Goal: Task Accomplishment & Management: Use online tool/utility

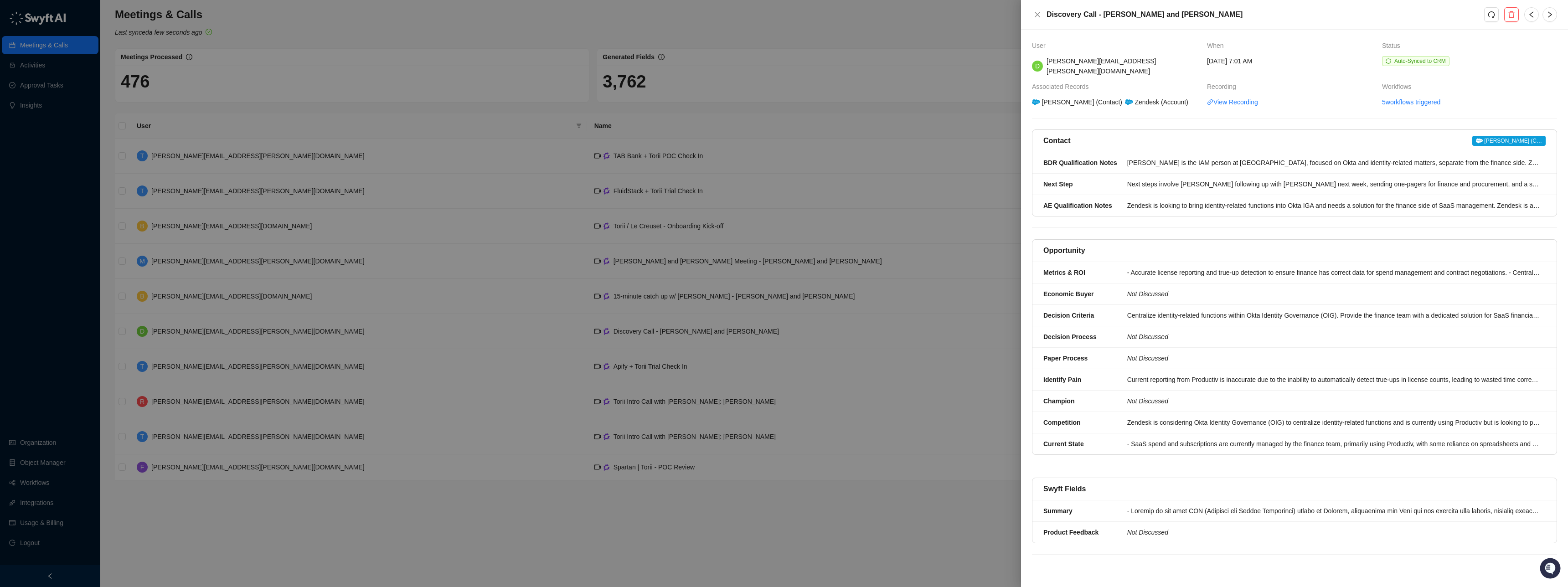
click at [460, 61] on div at bounding box center [784, 293] width 1568 height 587
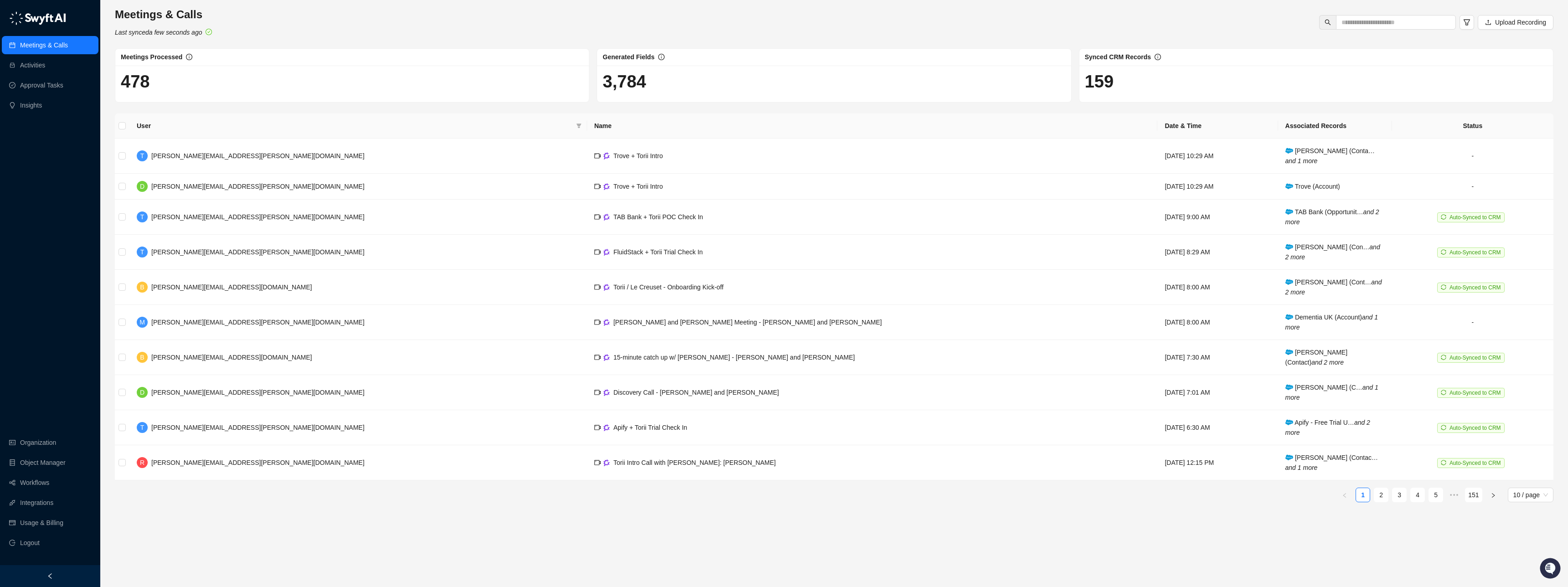
click at [1385, 496] on link "2" at bounding box center [1381, 495] width 13 height 13
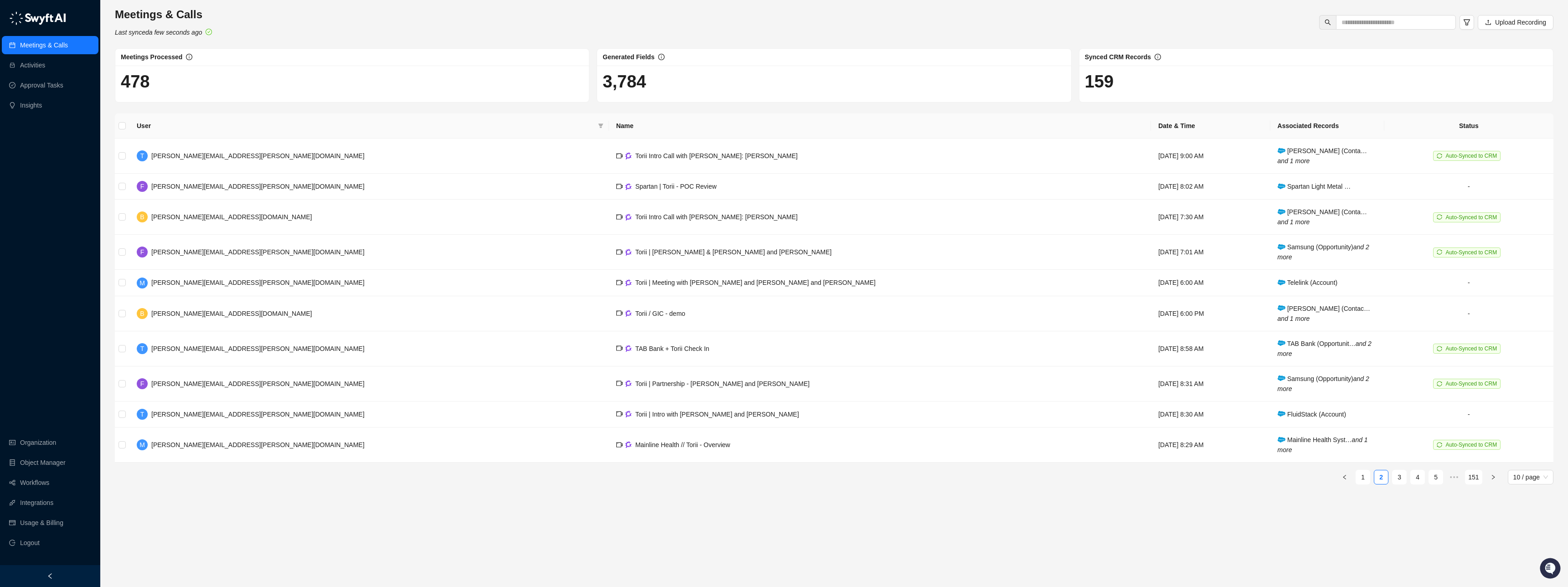
drag, startPoint x: 54, startPoint y: 43, endPoint x: 60, endPoint y: 44, distance: 6.1
click at [54, 43] on link "Meetings & Calls" at bounding box center [44, 45] width 48 height 18
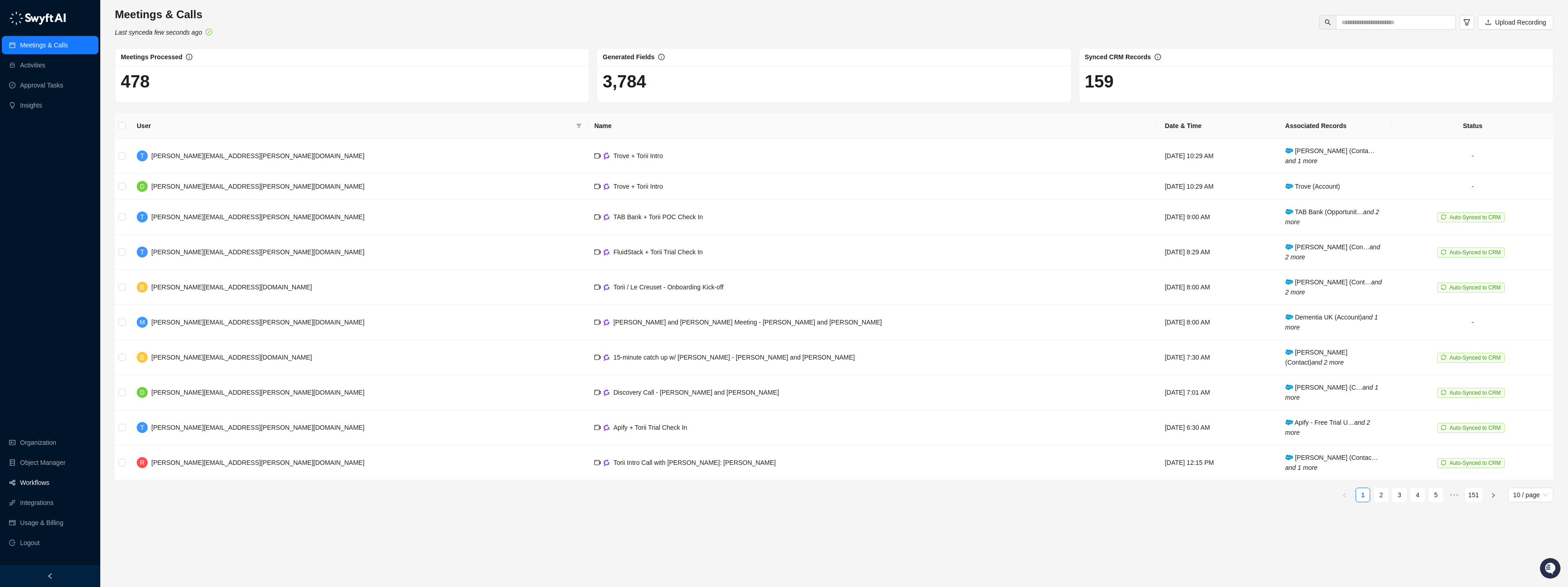
click at [31, 486] on link "Workflows" at bounding box center [34, 482] width 29 height 18
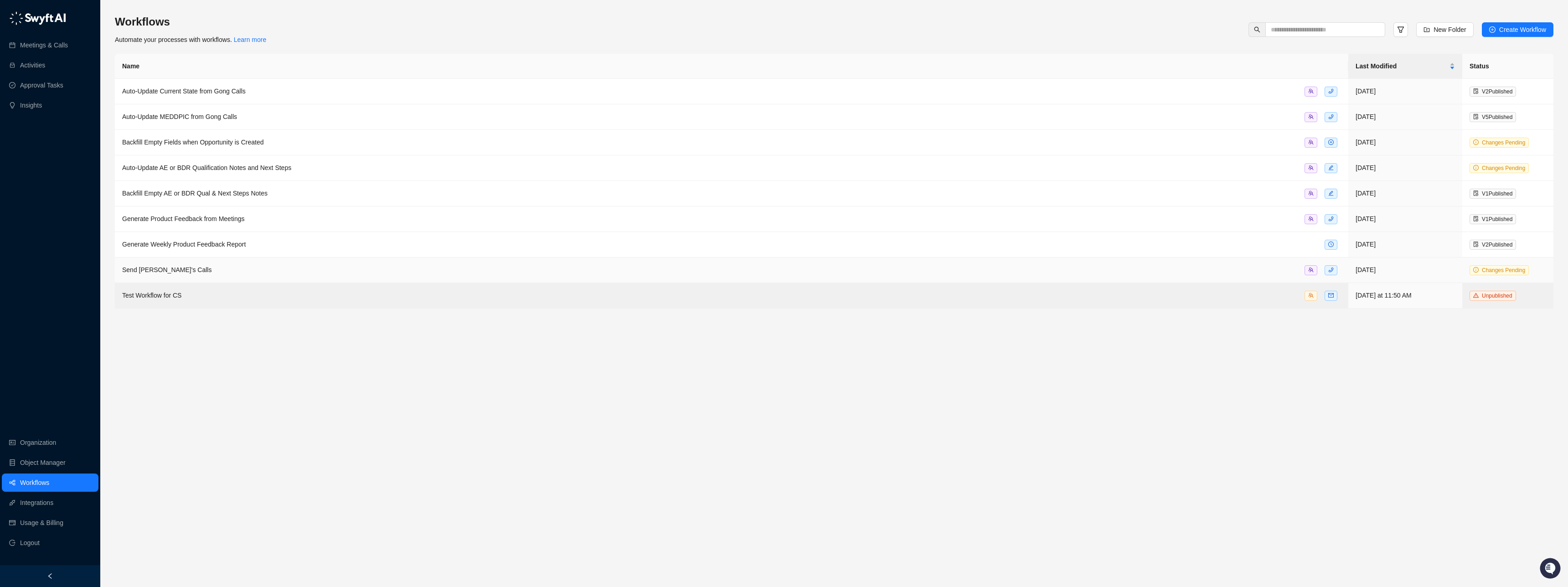
click at [167, 268] on span "Send [PERSON_NAME]'s Calls" at bounding box center [167, 270] width 89 height 8
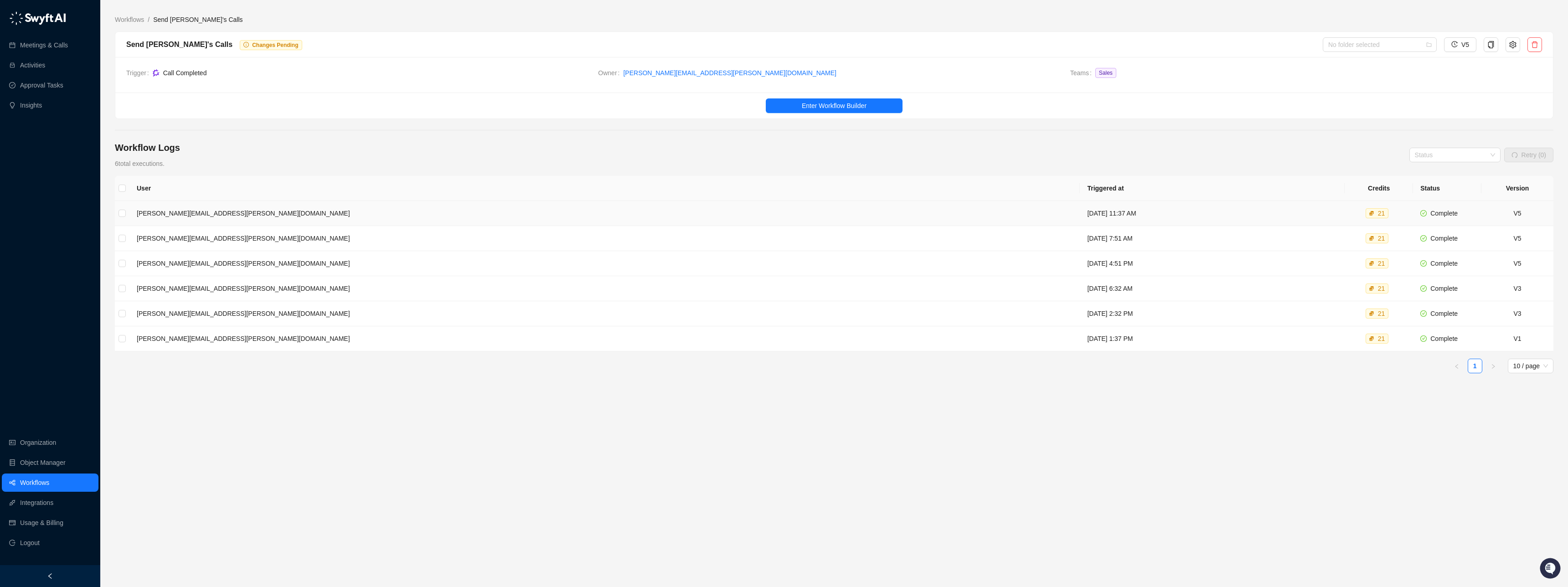
click at [1080, 213] on td "[DATE] 11:37 AM" at bounding box center [1212, 213] width 265 height 25
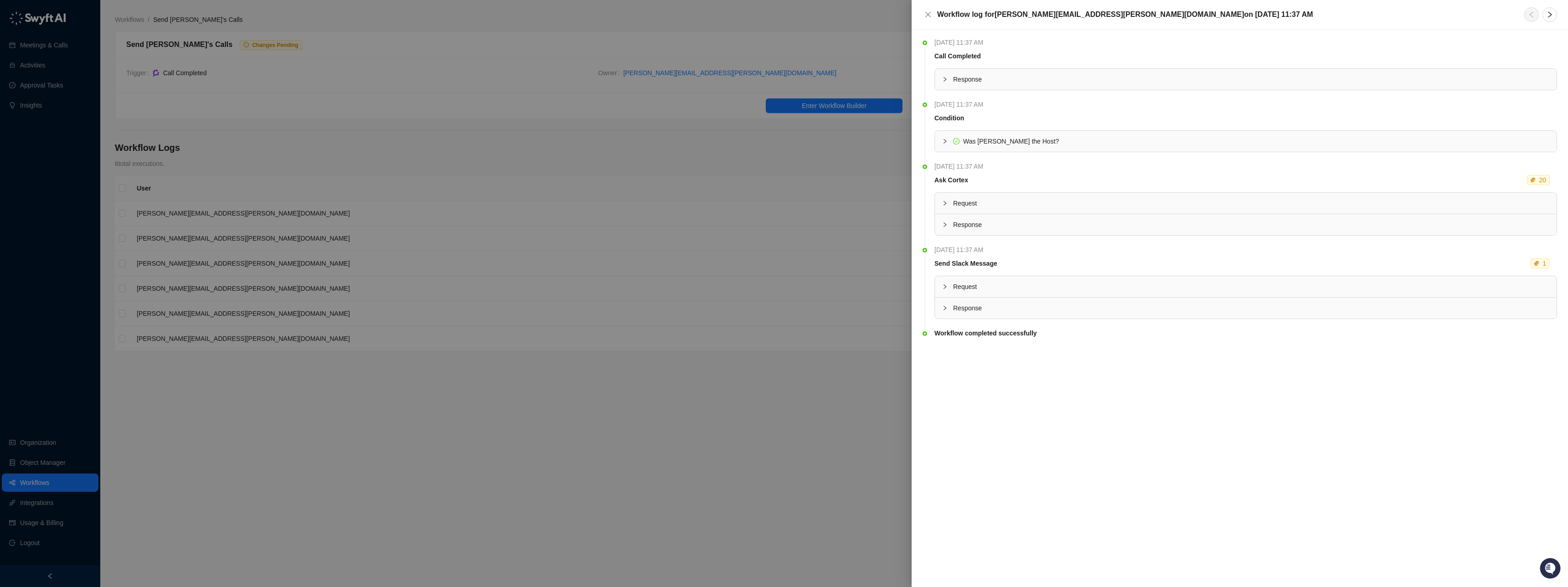
click at [947, 142] on div at bounding box center [947, 141] width 10 height 10
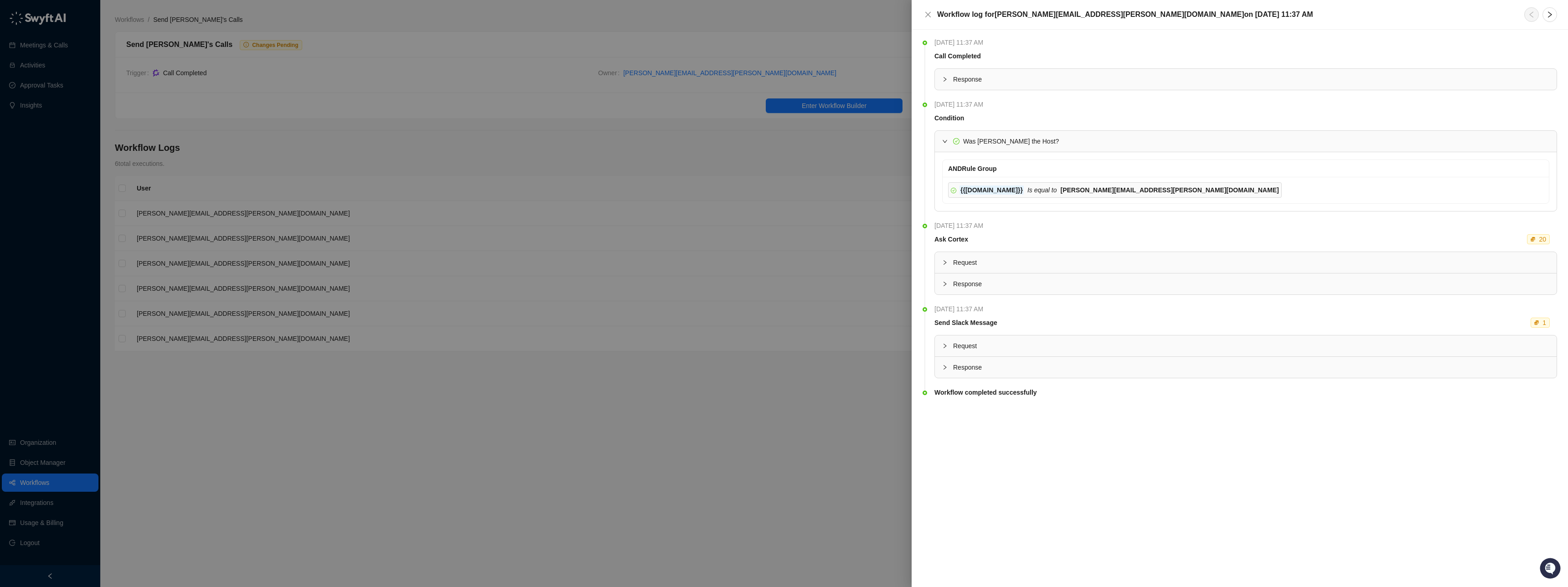
click at [947, 142] on icon "expanded" at bounding box center [945, 142] width 6 height 6
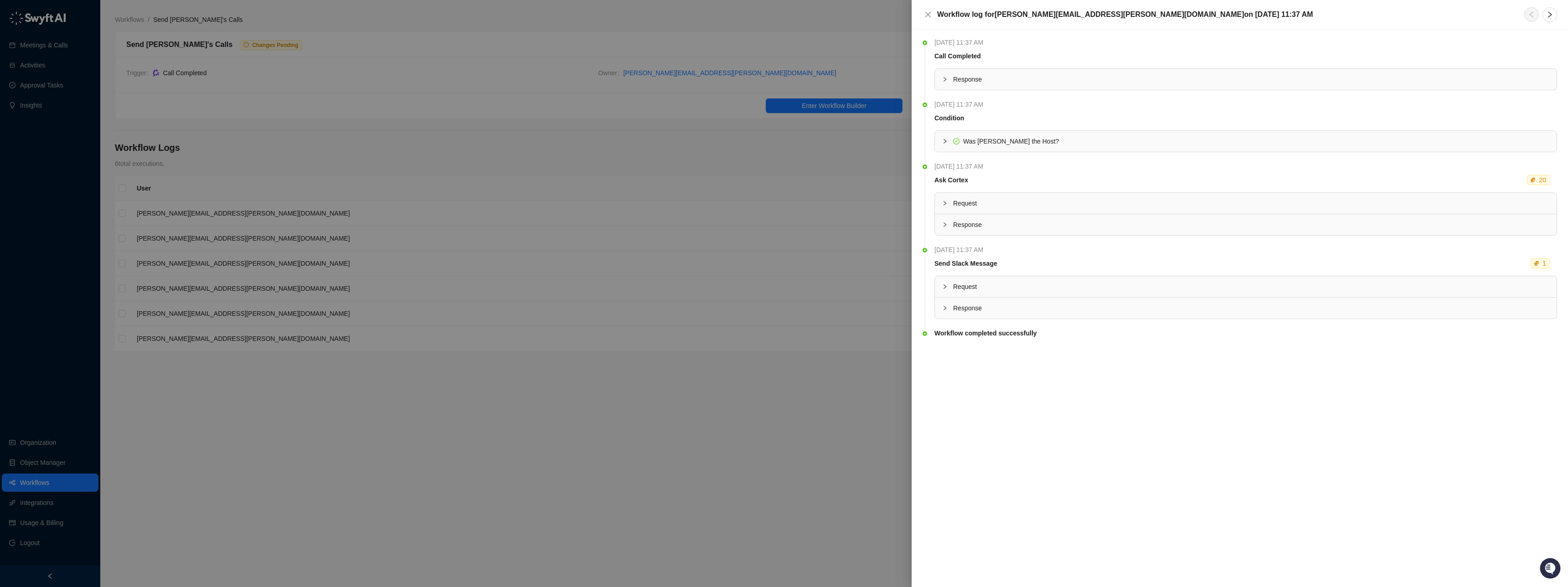
click at [753, 244] on div at bounding box center [784, 293] width 1568 height 587
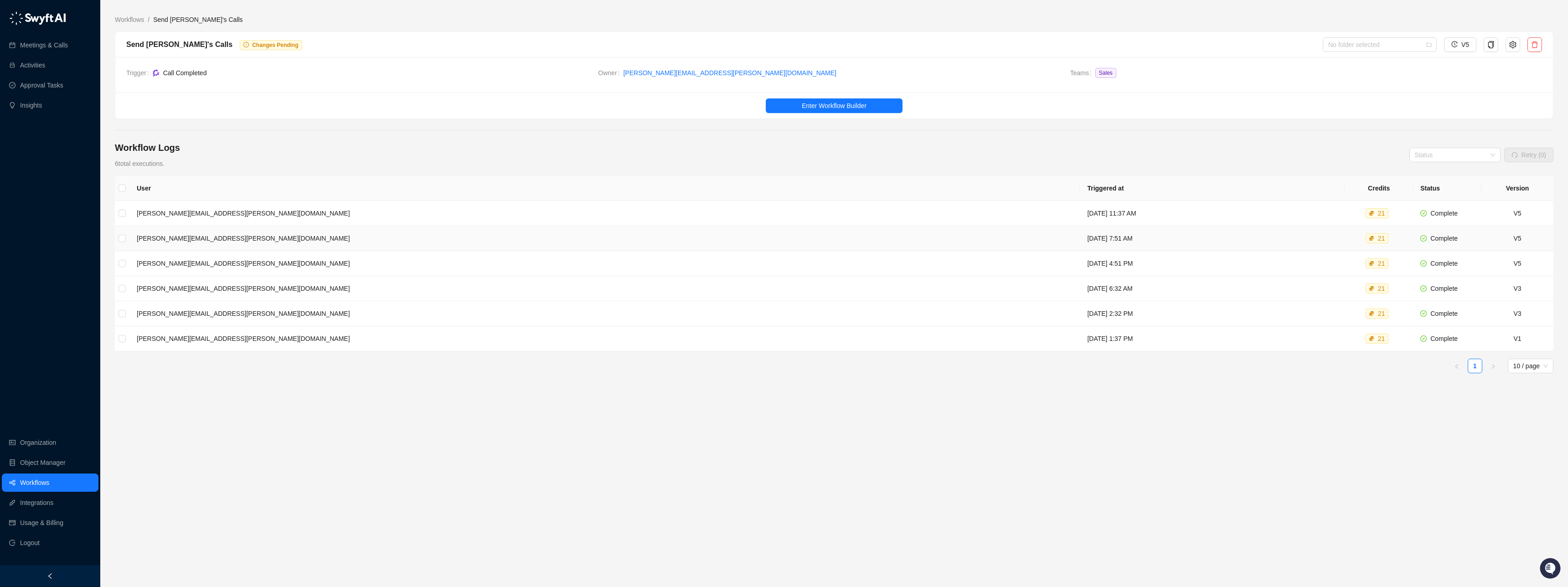
click at [1080, 242] on td "[DATE] 7:51 AM" at bounding box center [1212, 239] width 265 height 25
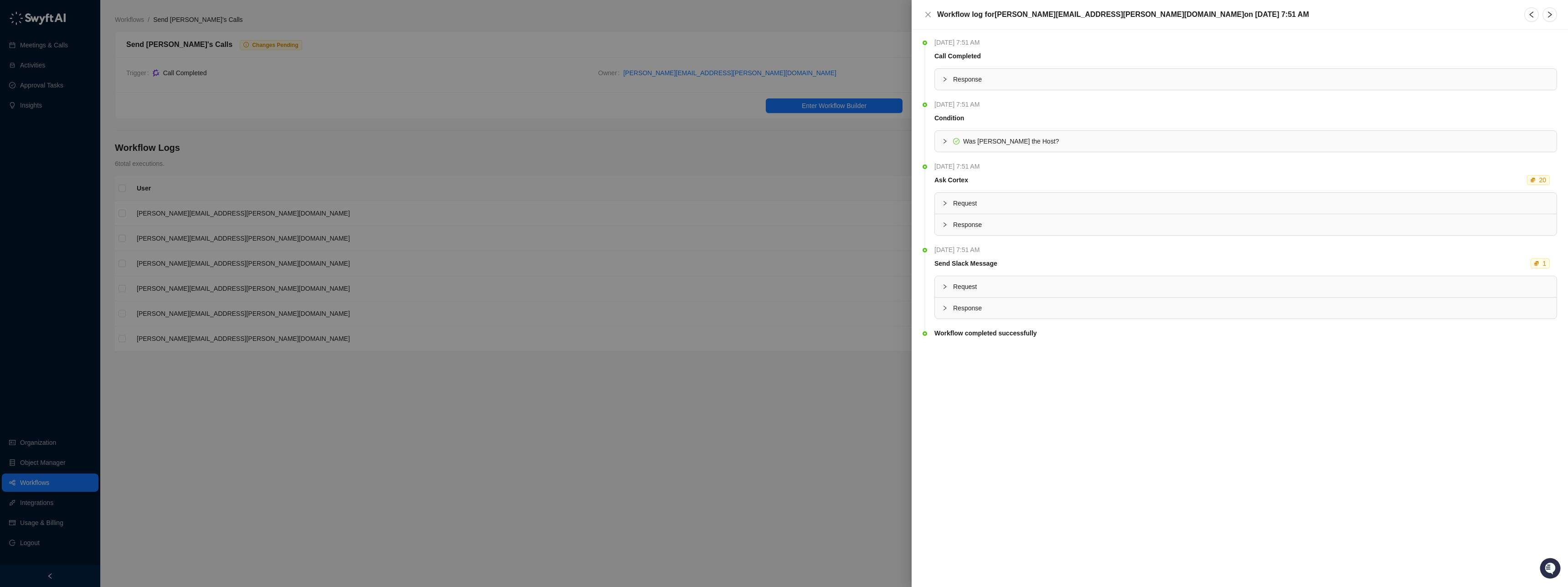
click at [946, 78] on icon "collapsed" at bounding box center [945, 79] width 6 height 6
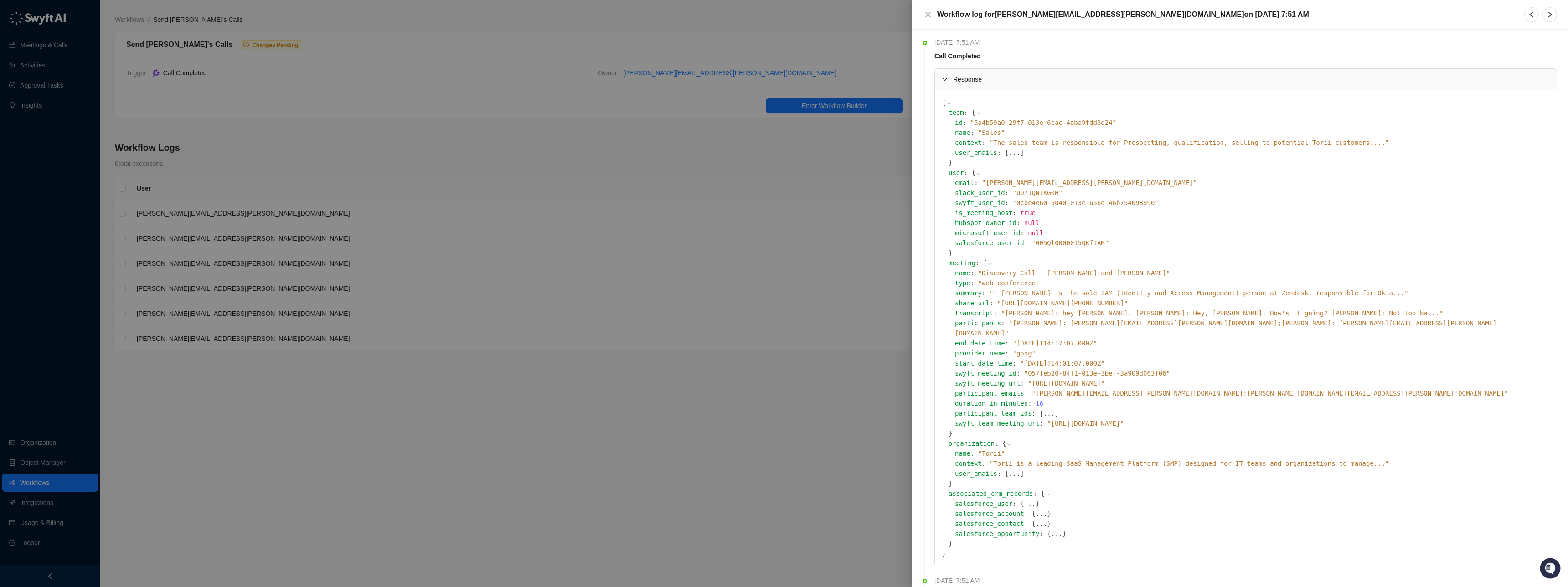
click at [946, 78] on icon "expanded" at bounding box center [945, 79] width 6 height 6
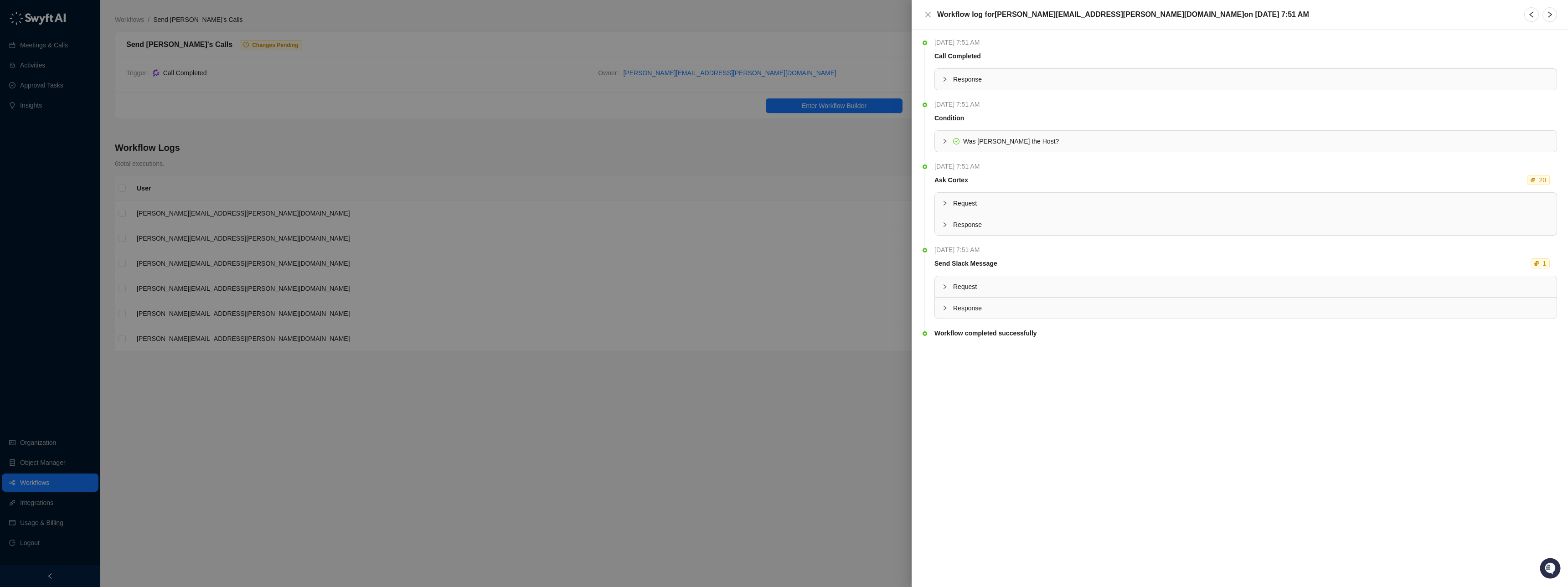
click at [905, 143] on div at bounding box center [784, 293] width 1568 height 587
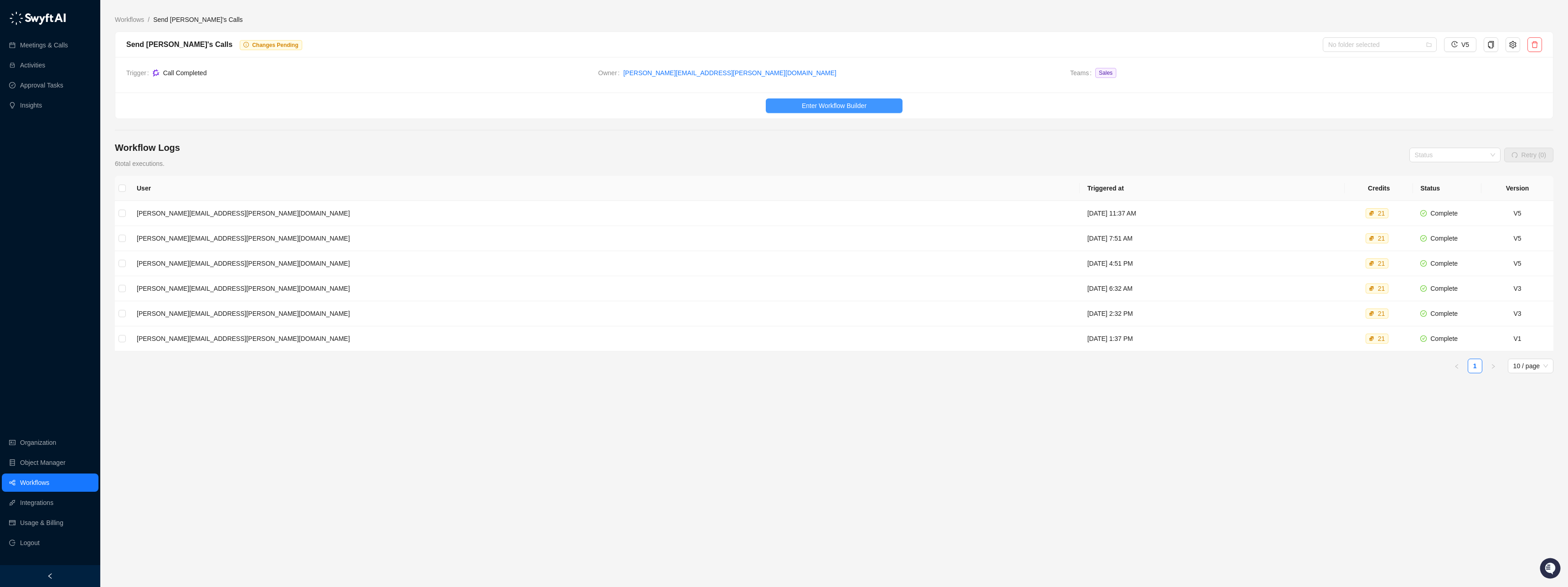
click at [860, 111] on button "Enter Workflow Builder" at bounding box center [834, 105] width 137 height 14
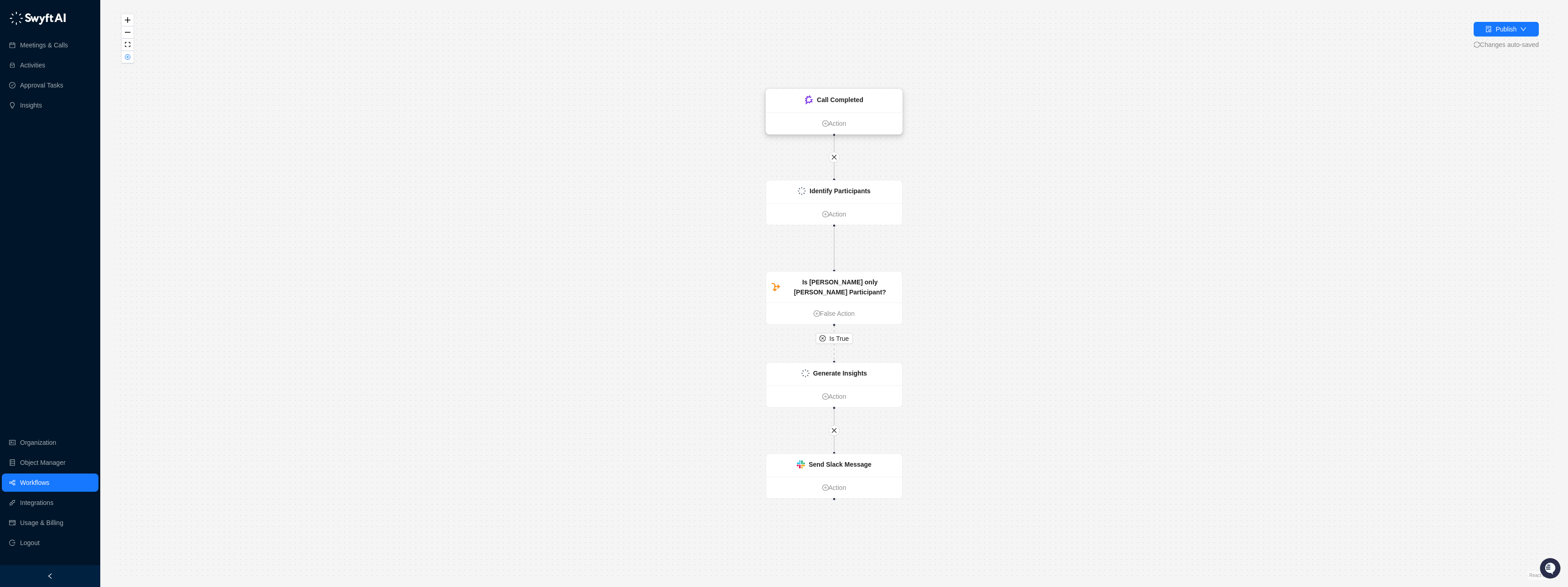
click at [816, 98] on strong "Call Completed" at bounding box center [839, 100] width 47 height 8
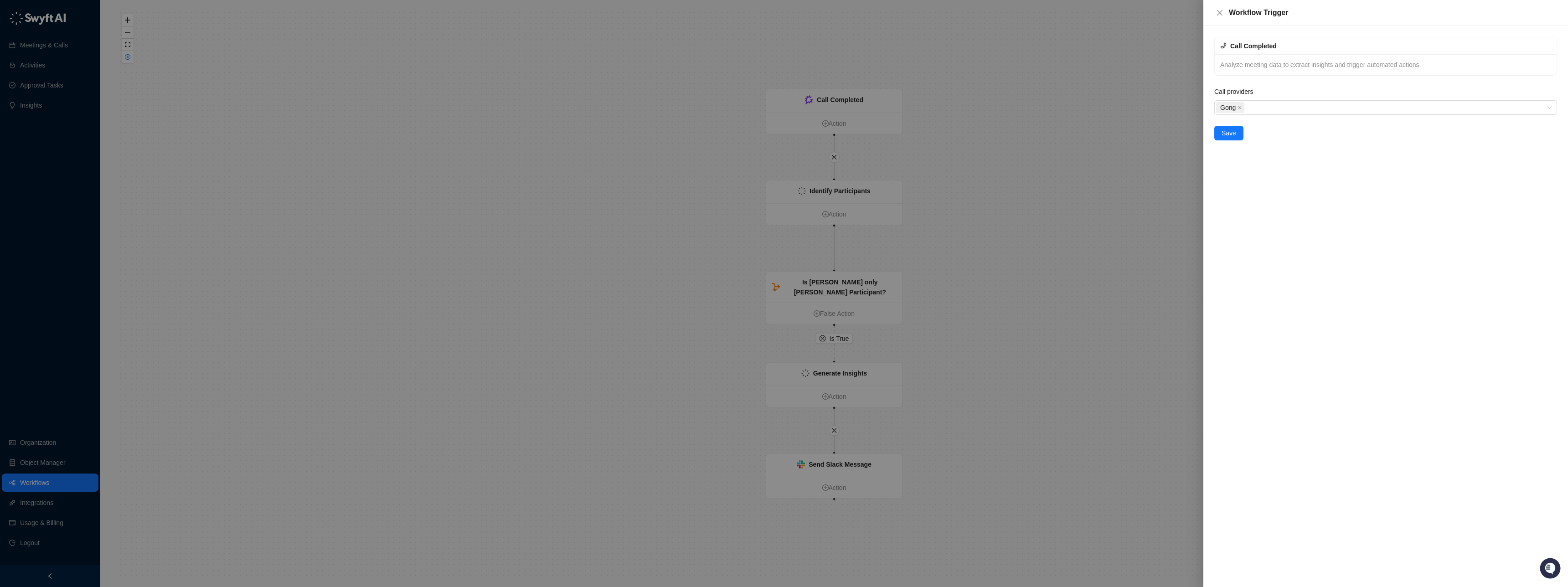
click at [825, 196] on div at bounding box center [784, 293] width 1568 height 587
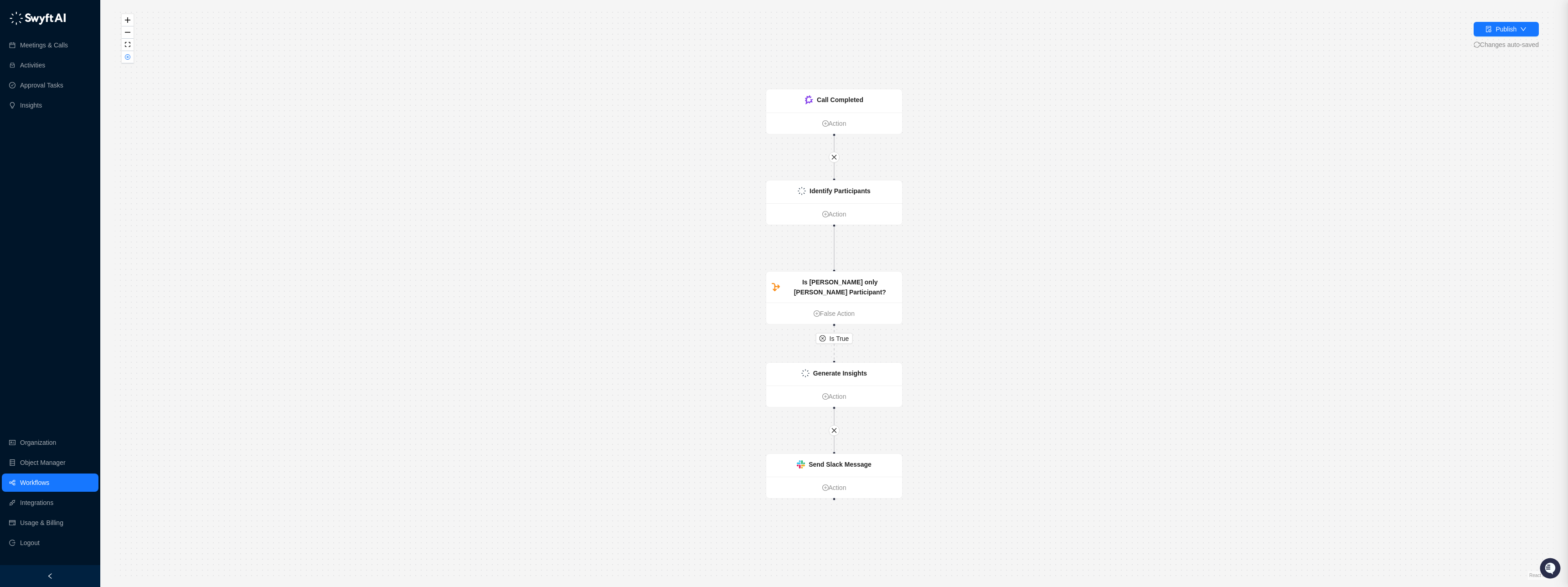
click at [828, 188] on strong "Identify Participants" at bounding box center [840, 191] width 61 height 8
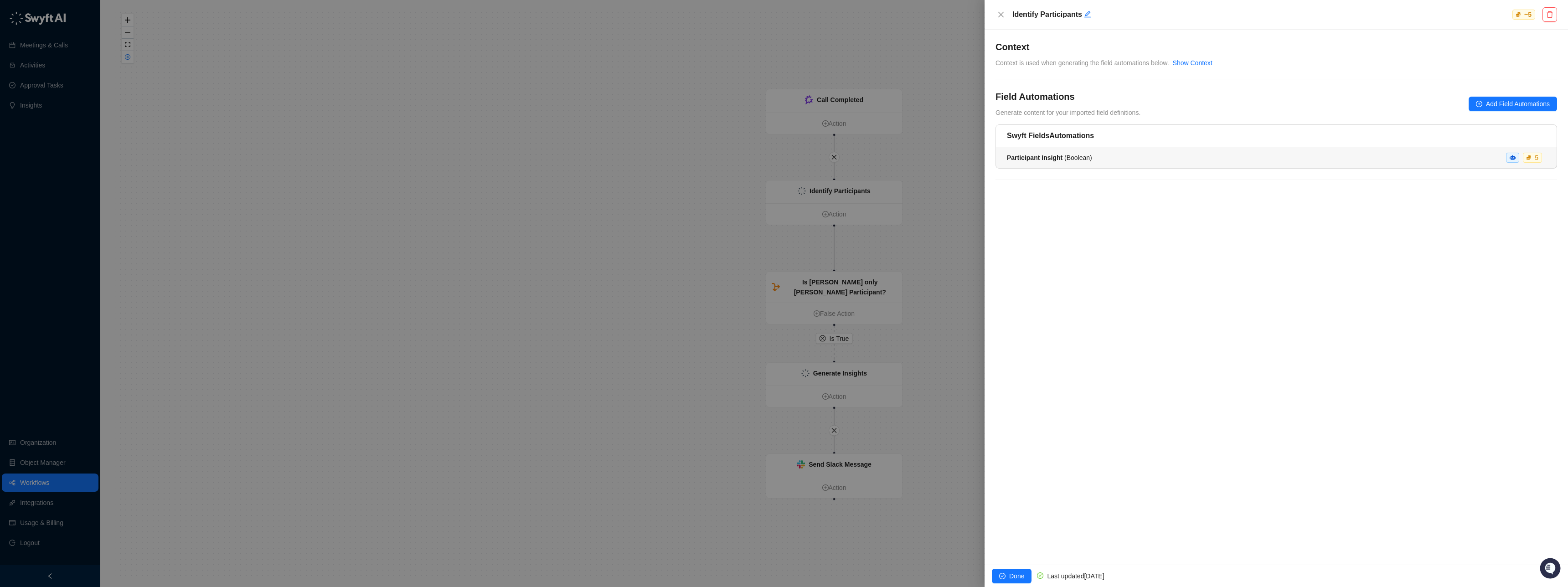
click at [1029, 157] on strong "Participant Insight" at bounding box center [1034, 158] width 55 height 8
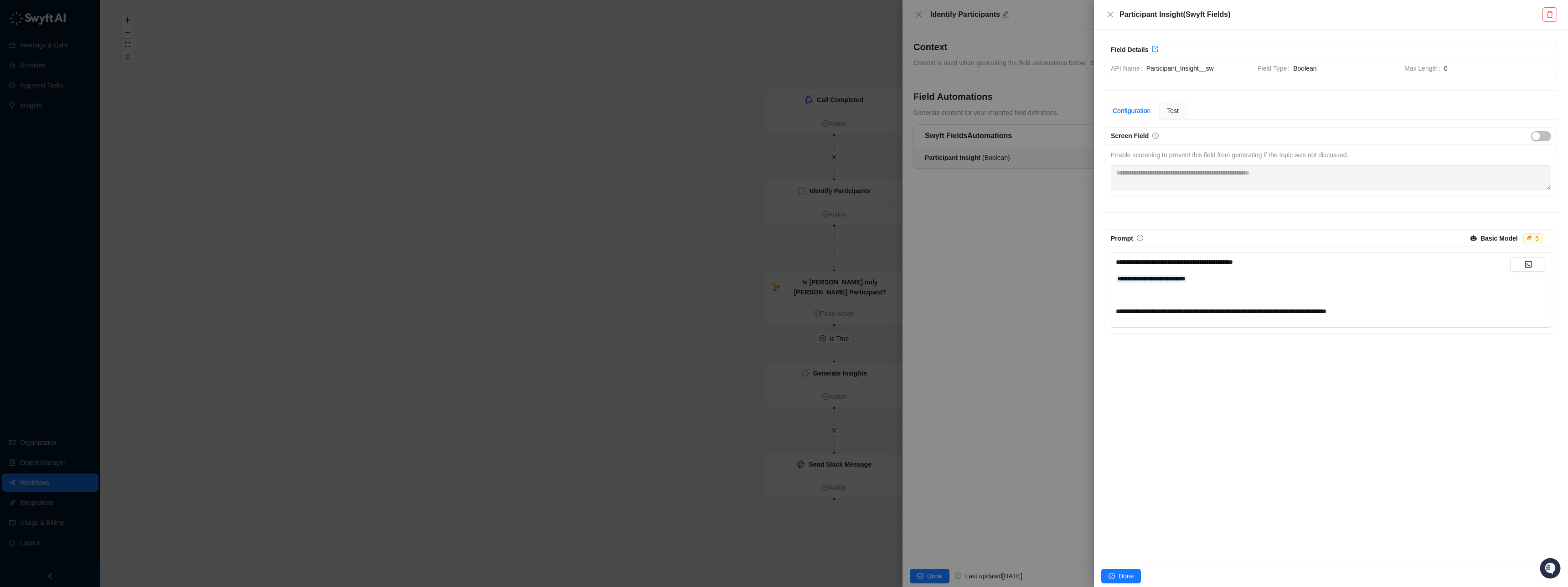
drag, startPoint x: 1001, startPoint y: 193, endPoint x: 957, endPoint y: 198, distance: 44.3
click at [1001, 193] on div at bounding box center [784, 293] width 1568 height 587
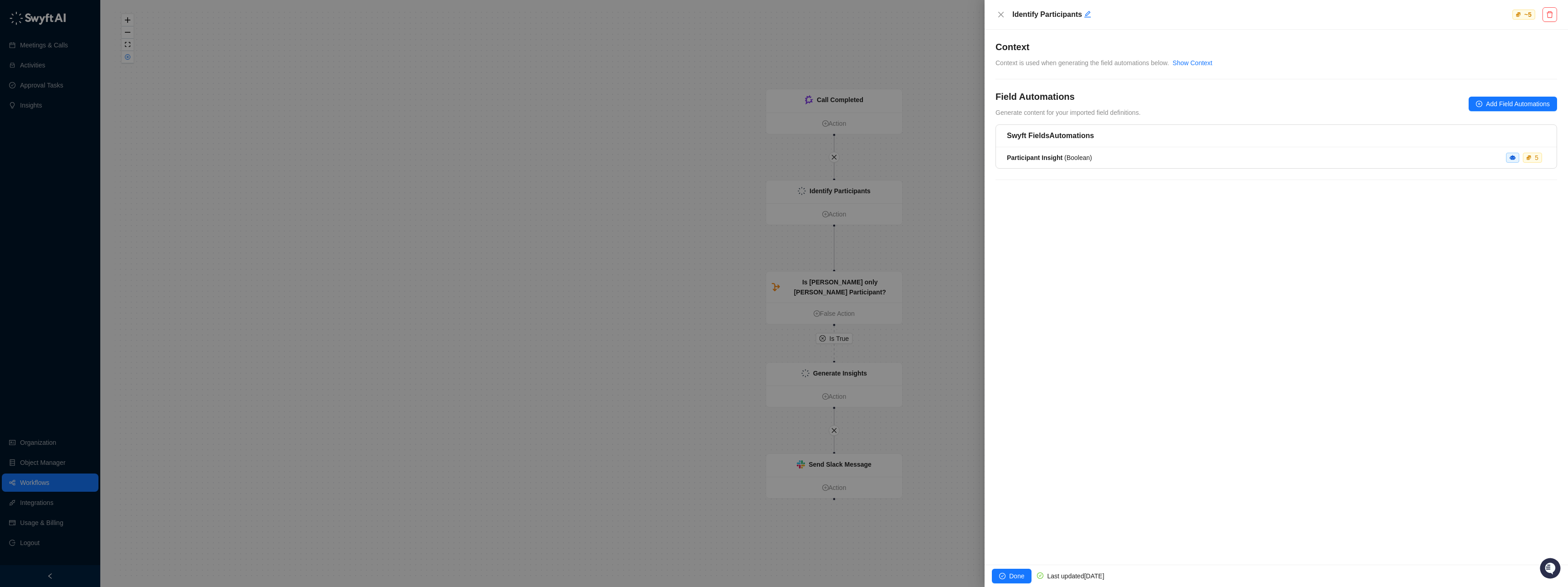
click at [834, 282] on div at bounding box center [784, 293] width 1568 height 587
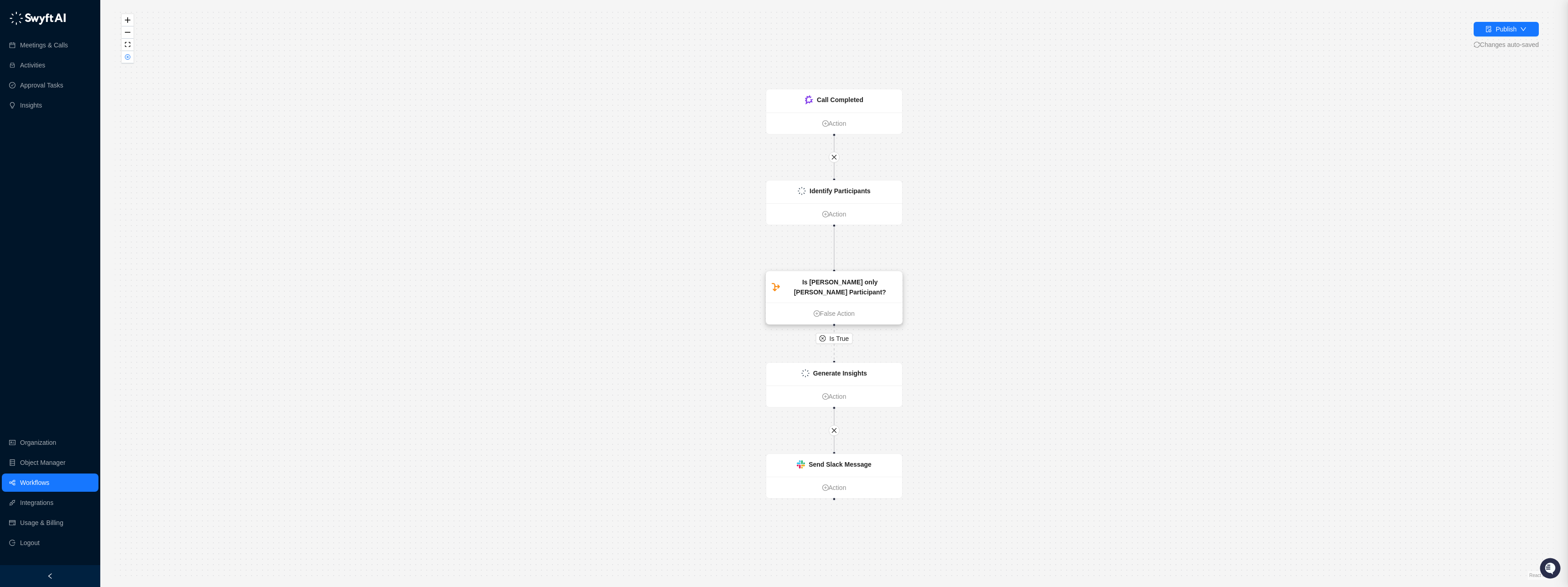
click at [820, 283] on strong "Is [PERSON_NAME] only [PERSON_NAME] Participant?" at bounding box center [839, 287] width 92 height 17
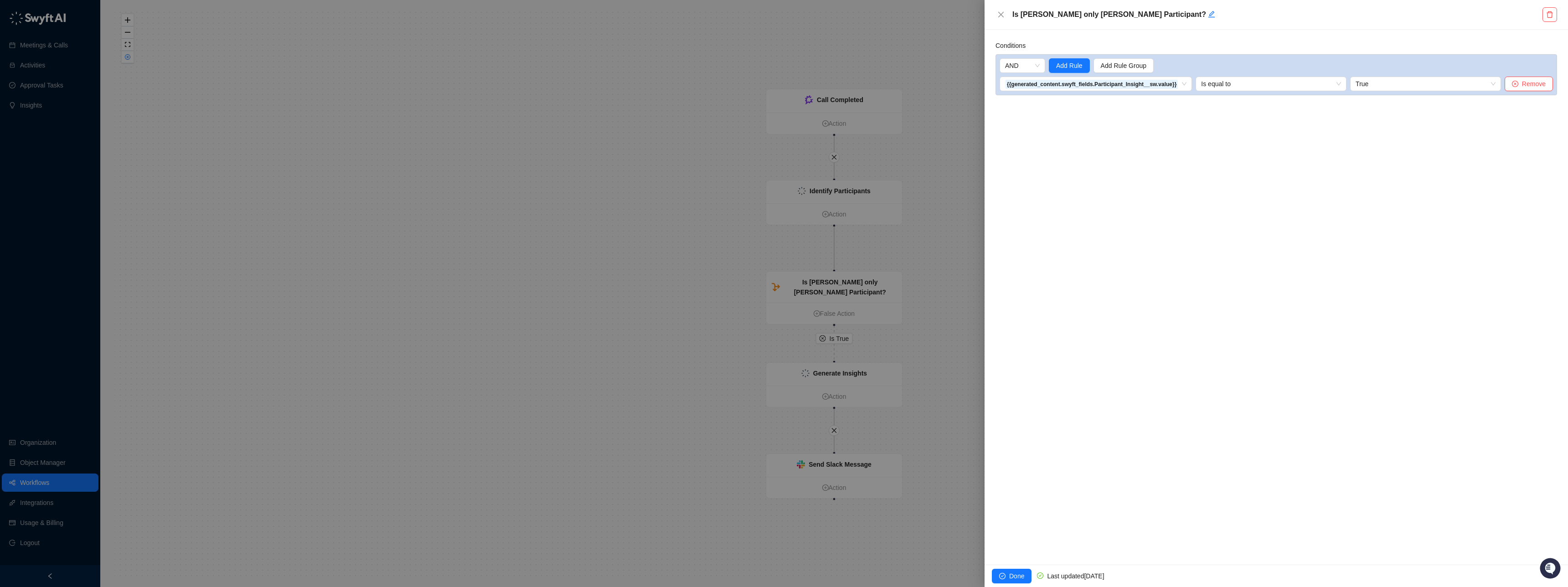
click at [819, 373] on div at bounding box center [784, 293] width 1568 height 587
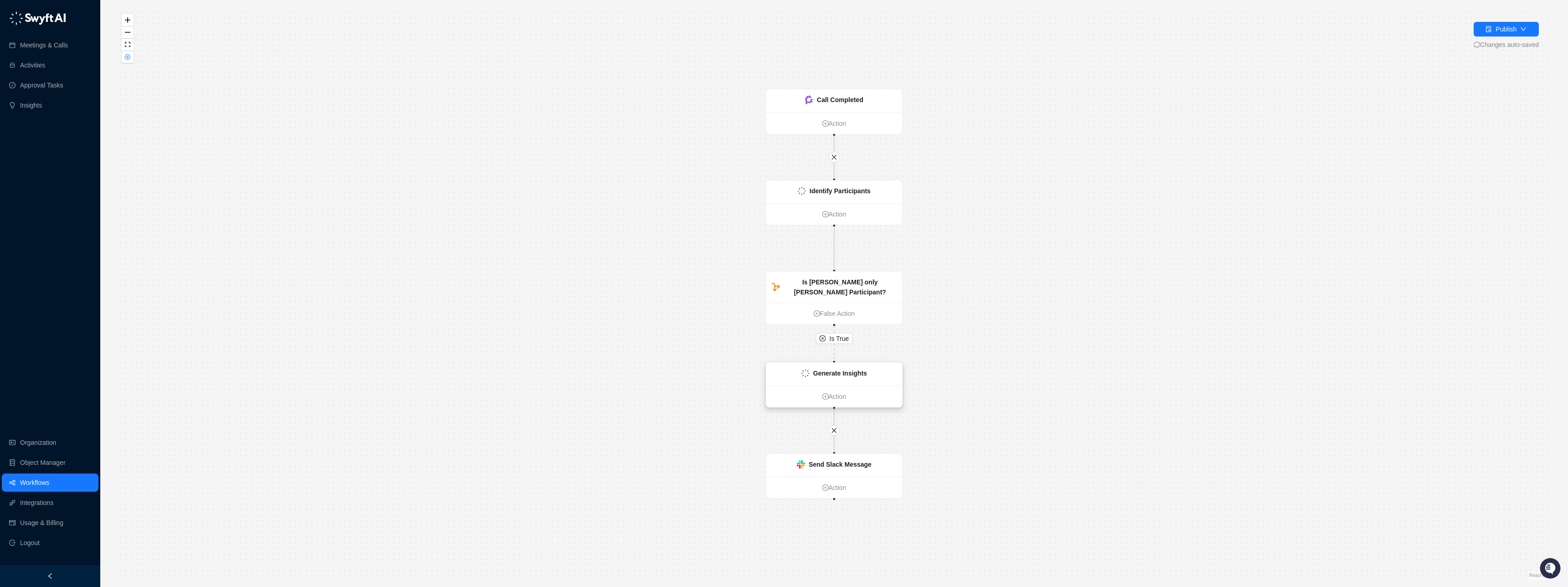
click at [833, 372] on strong "Generate Insights" at bounding box center [840, 373] width 54 height 8
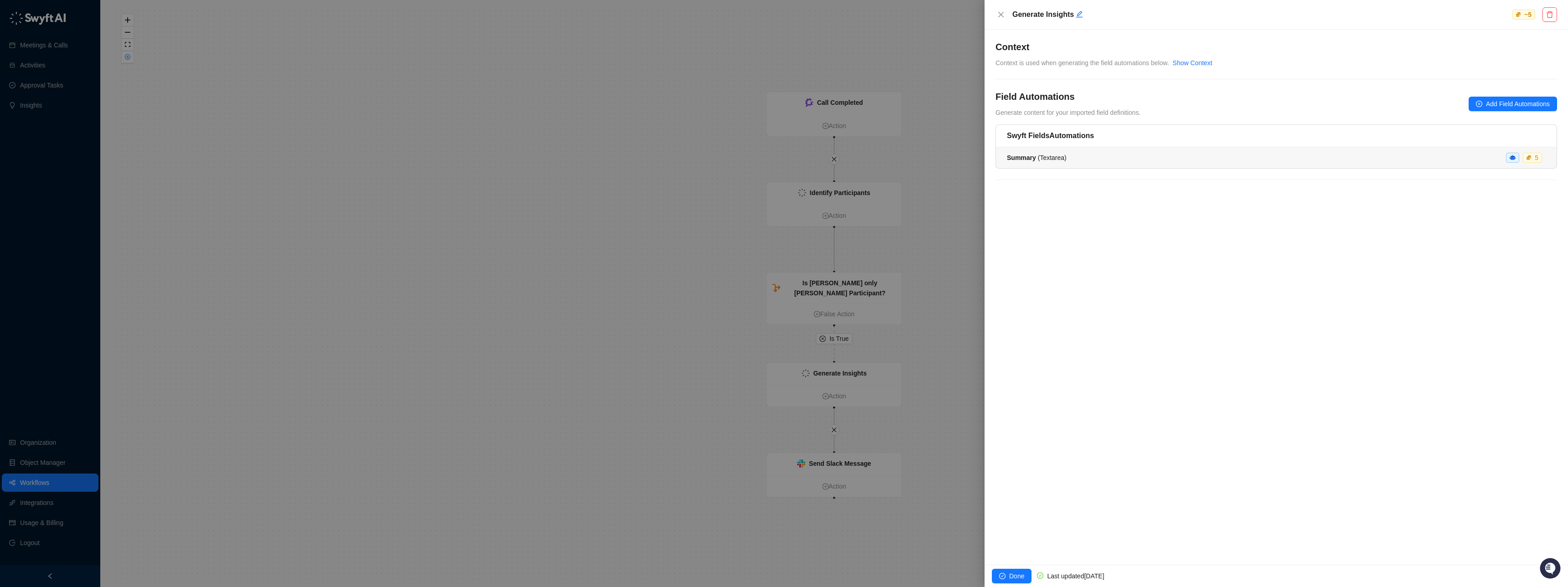
click at [1023, 161] on strong "Summary" at bounding box center [1021, 158] width 29 height 8
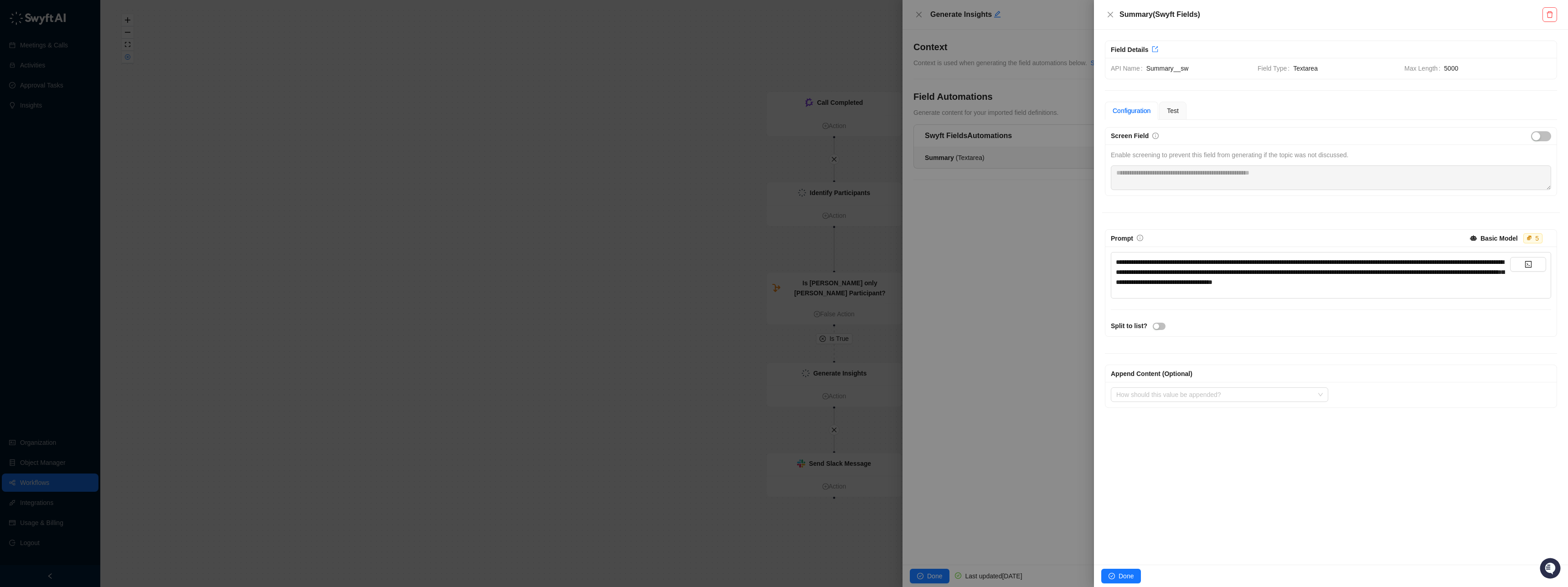
click at [1041, 243] on div at bounding box center [784, 293] width 1568 height 587
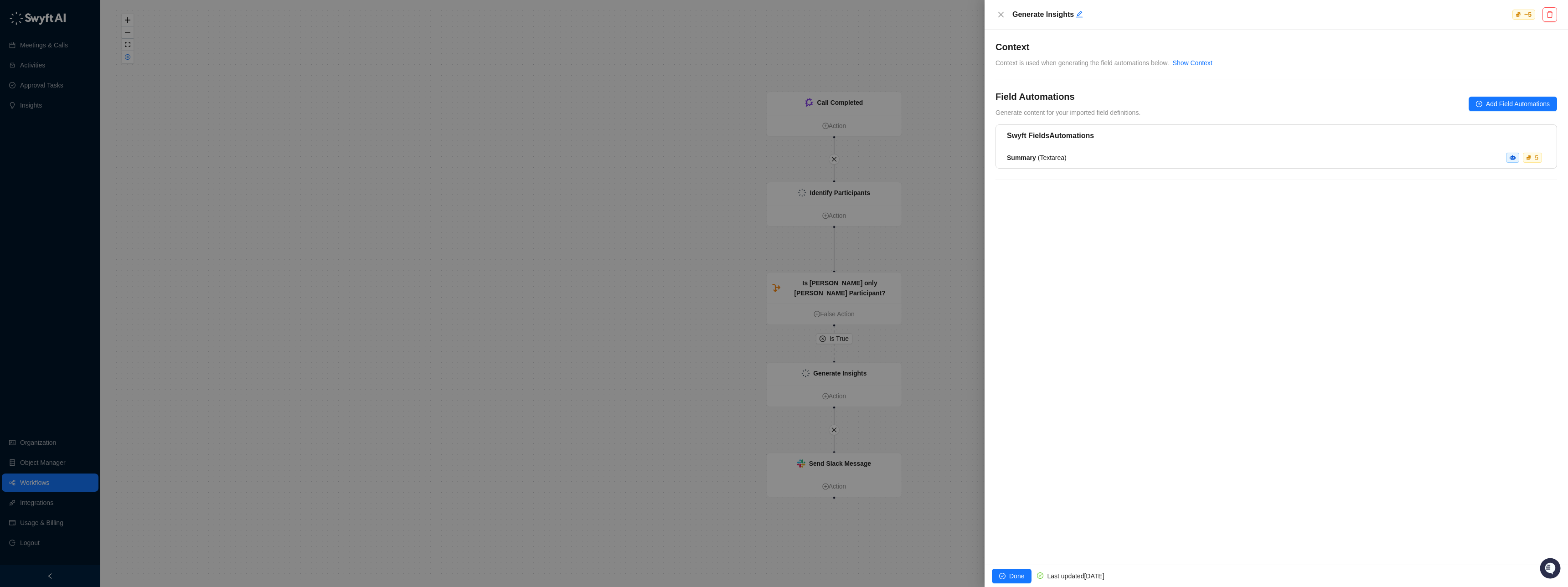
click at [832, 463] on div at bounding box center [784, 293] width 1568 height 587
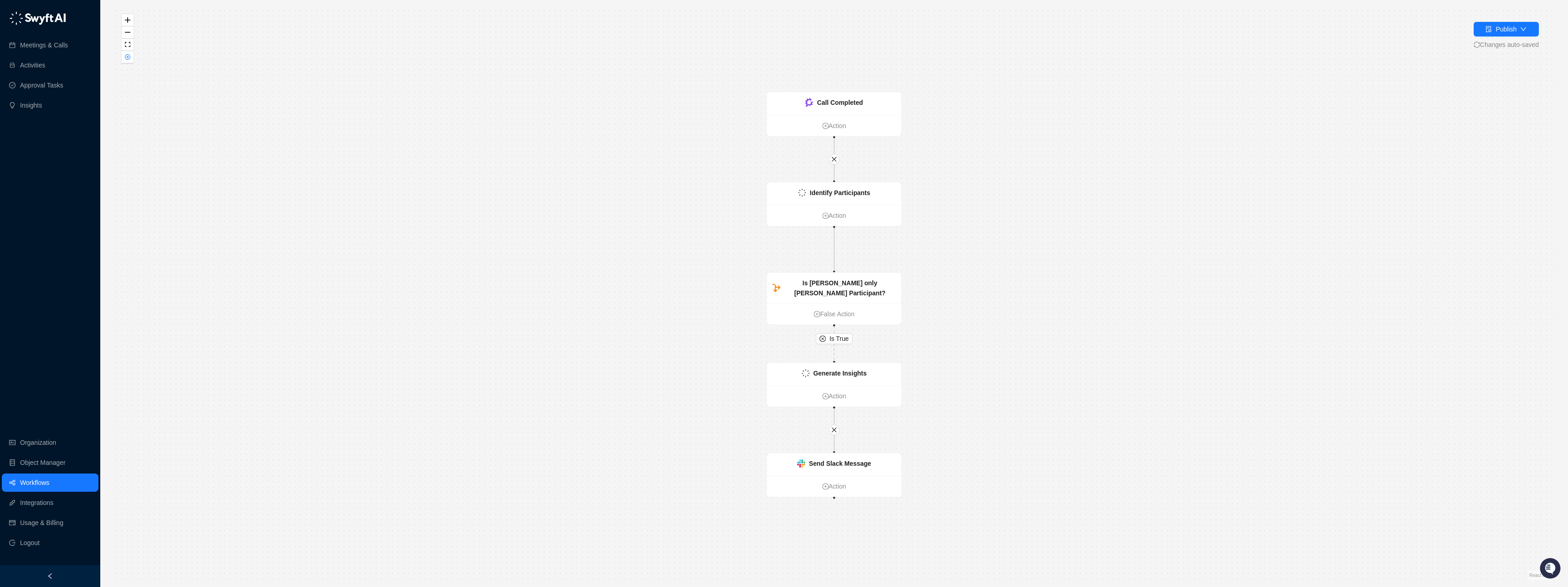
click at [836, 463] on strong "Send Slack Message" at bounding box center [839, 463] width 62 height 8
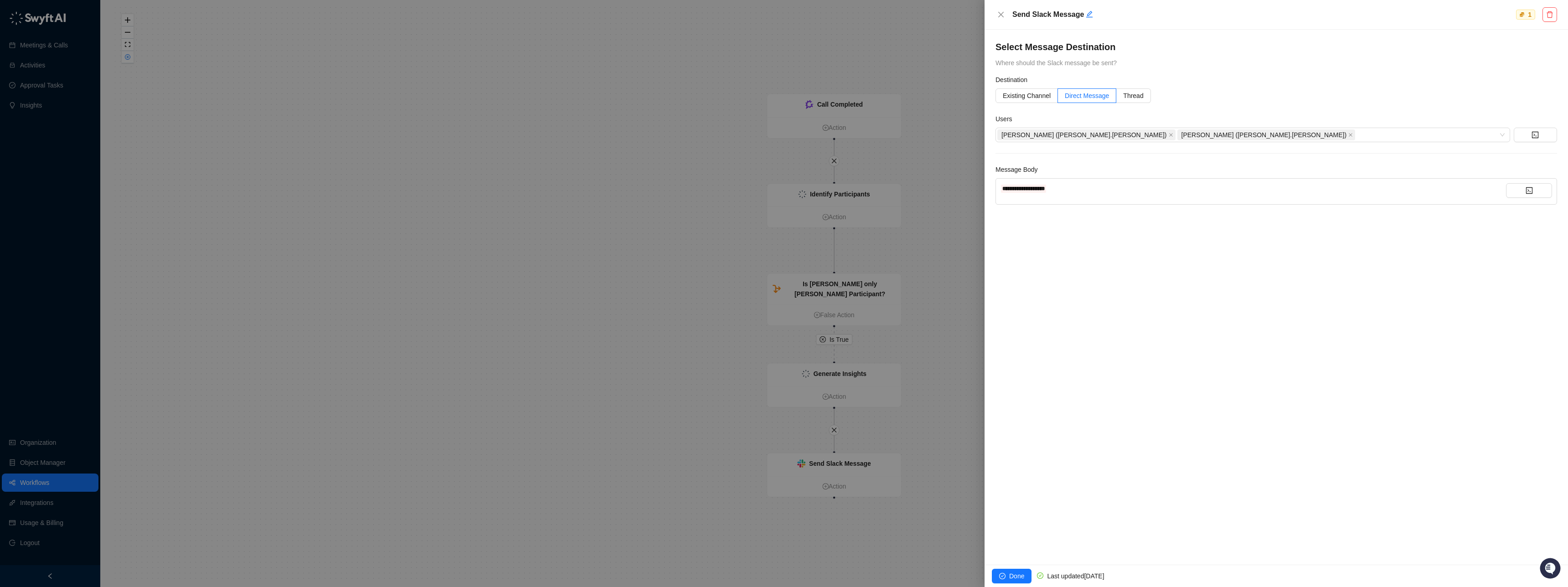
drag, startPoint x: 847, startPoint y: 99, endPoint x: 841, endPoint y: 102, distance: 6.7
click at [847, 99] on div at bounding box center [784, 293] width 1568 height 587
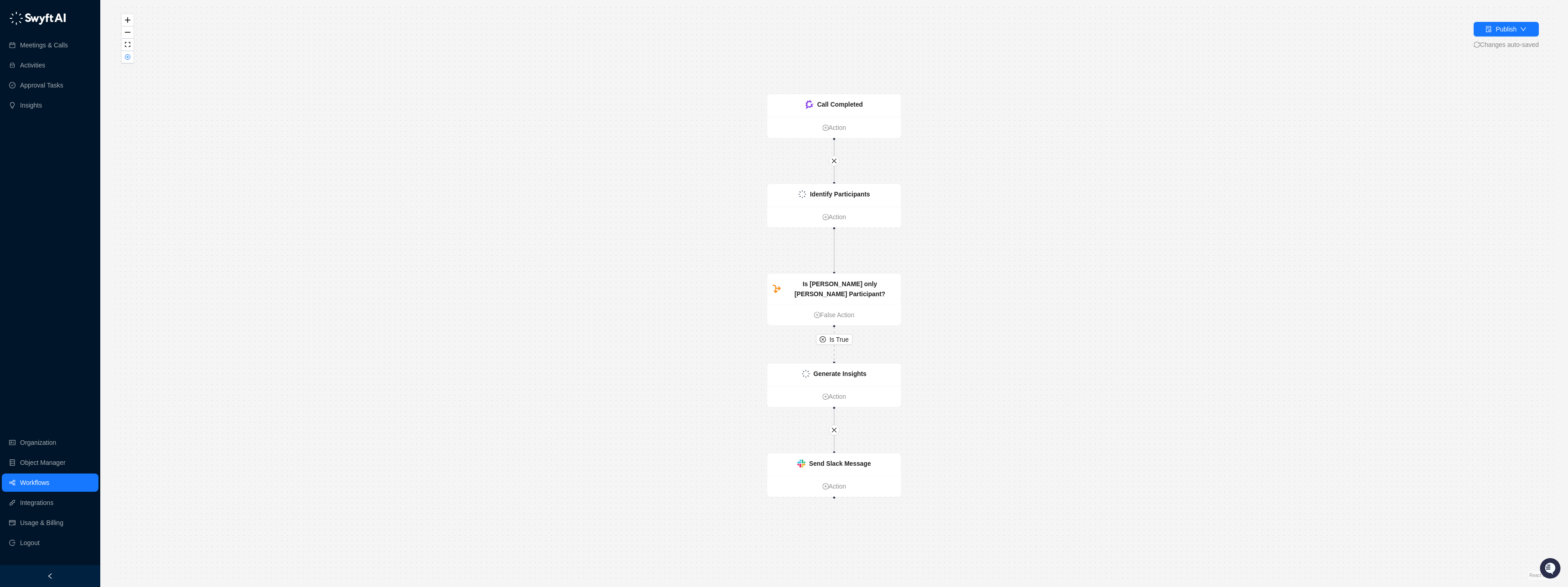
click at [837, 104] on strong "Call Completed" at bounding box center [840, 105] width 46 height 8
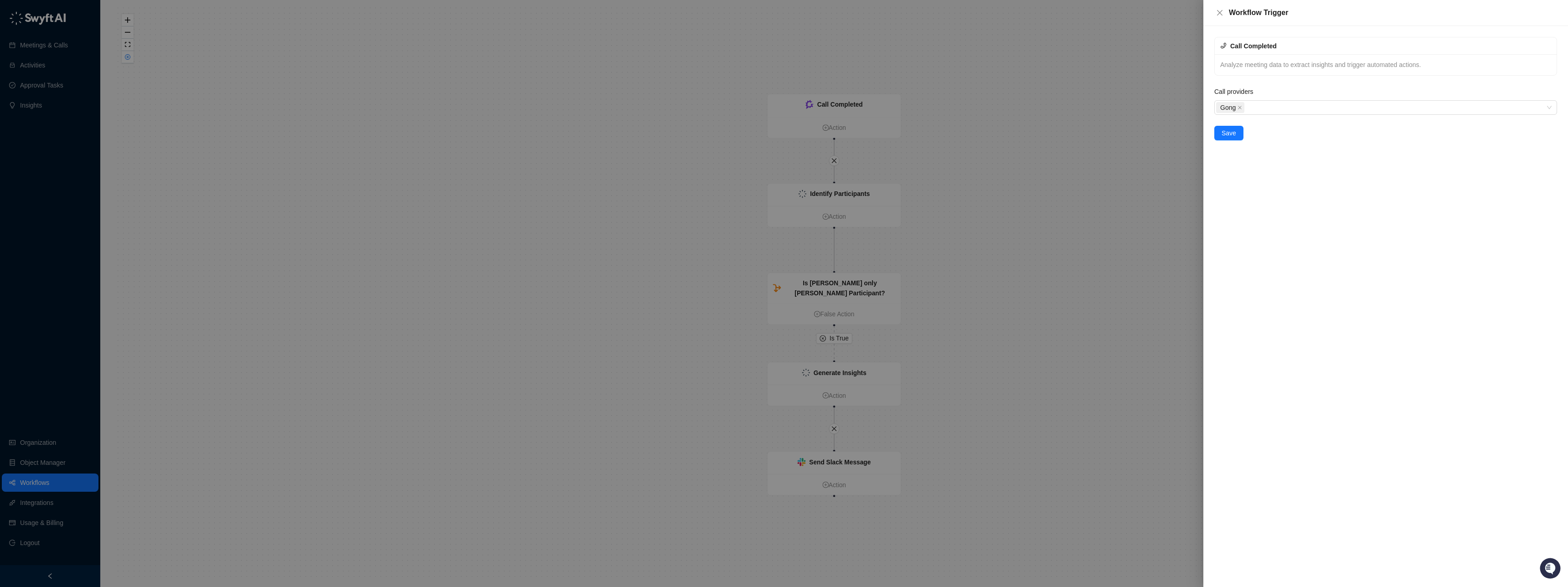
click at [823, 194] on div at bounding box center [784, 293] width 1568 height 587
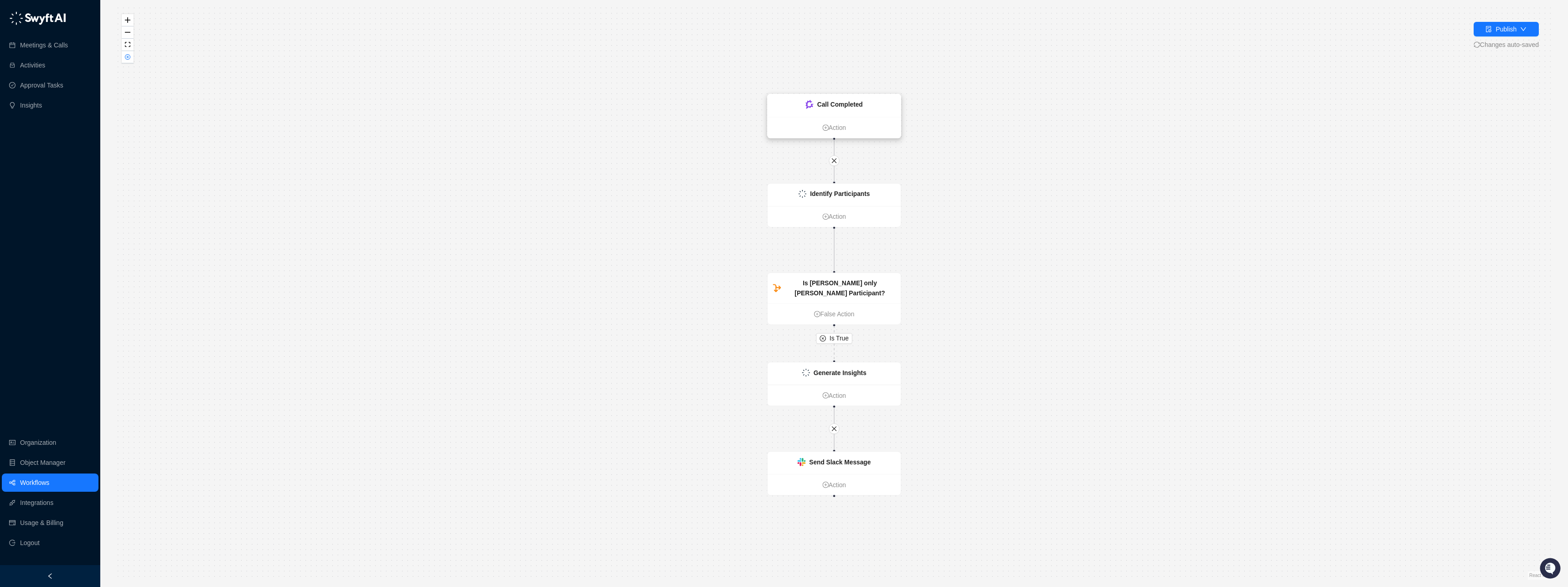
click at [825, 107] on strong "Call Completed" at bounding box center [840, 105] width 46 height 8
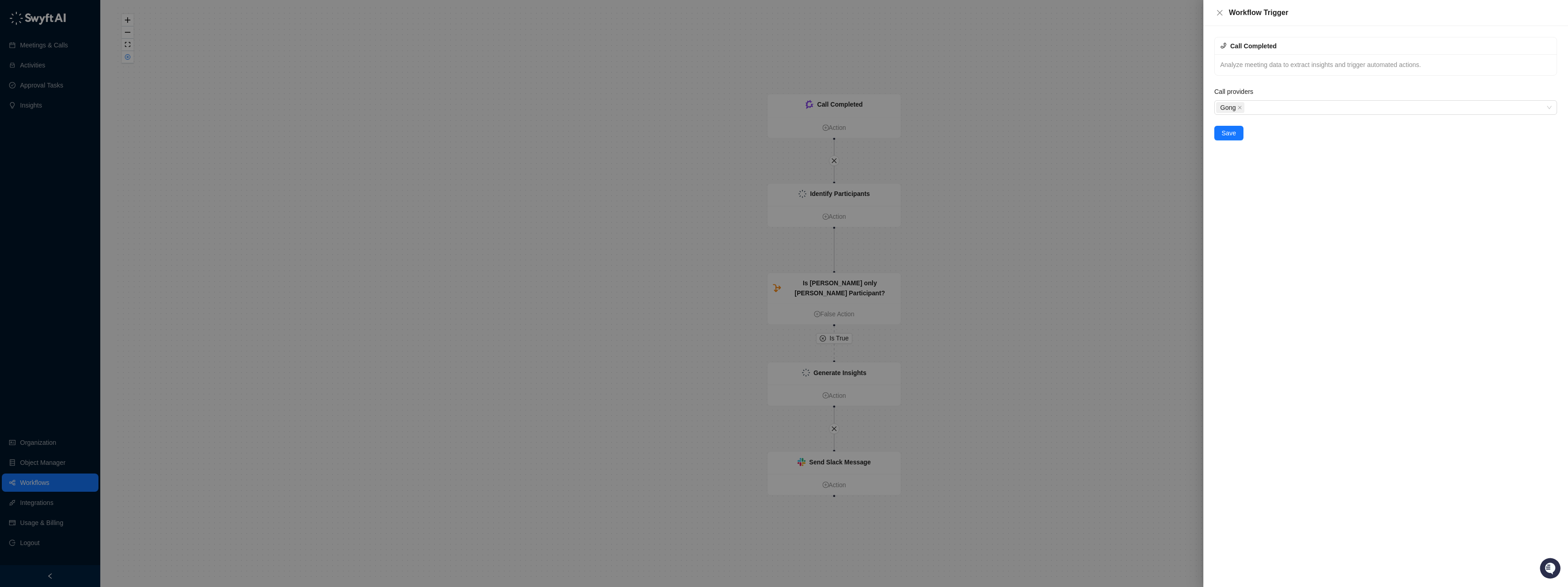
drag, startPoint x: 822, startPoint y: 186, endPoint x: 828, endPoint y: 193, distance: 9.2
click at [823, 187] on div at bounding box center [784, 293] width 1568 height 587
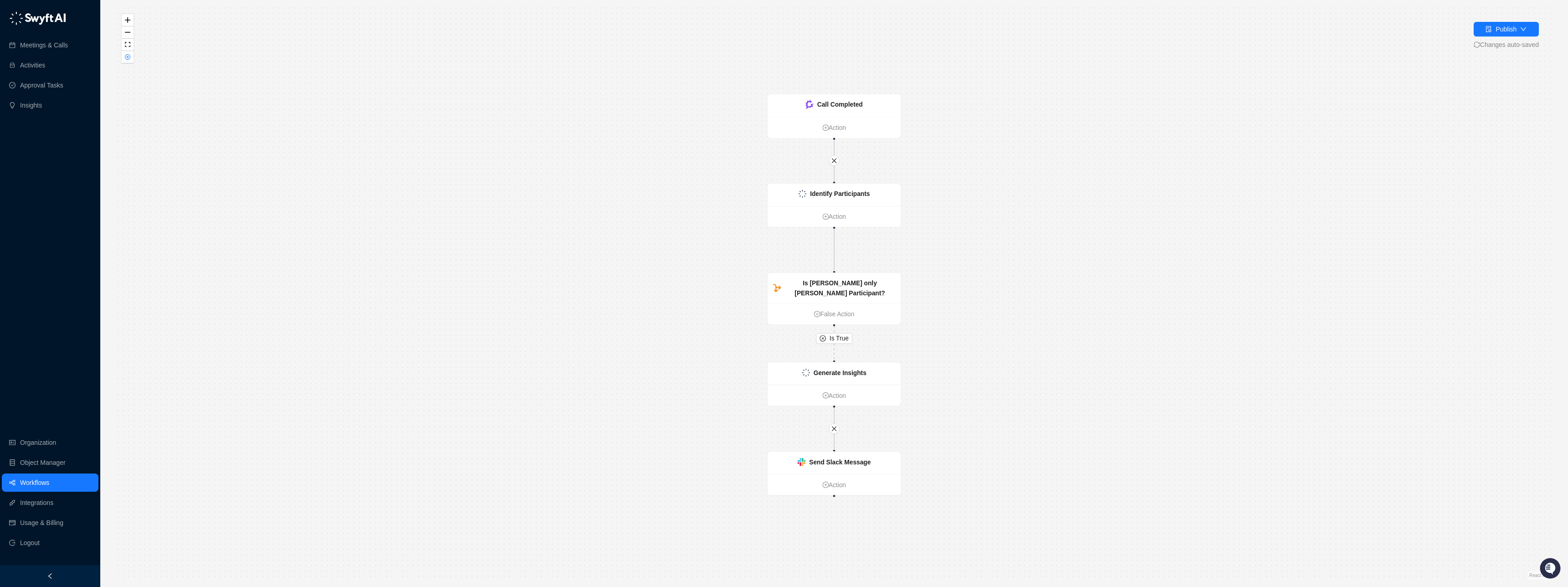
click at [830, 194] on strong "Identify Participants" at bounding box center [839, 194] width 60 height 8
